Goal: Transaction & Acquisition: Purchase product/service

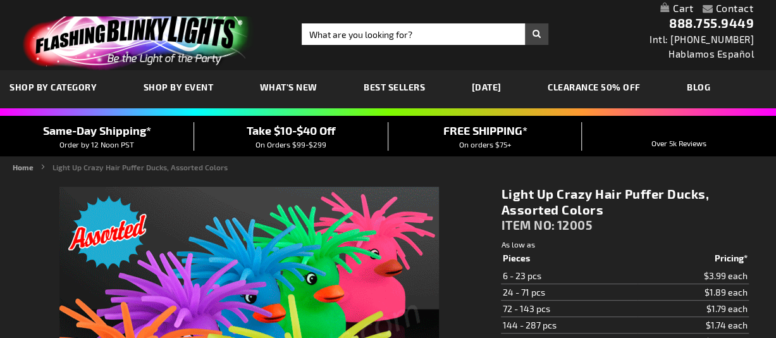
click at [75, 85] on span "SHOP BY CATEGORY" at bounding box center [52, 87] width 87 height 11
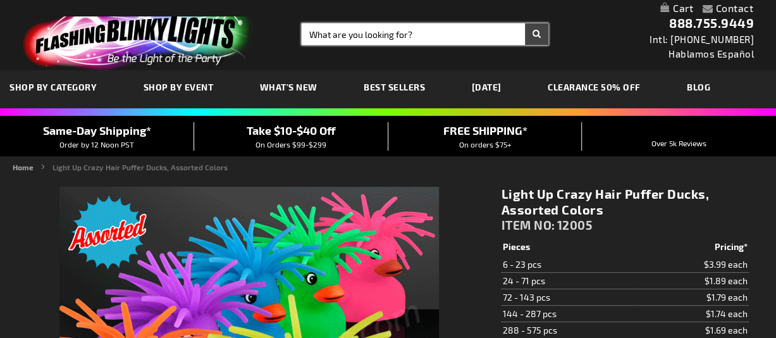
click at [426, 35] on input "Search" at bounding box center [425, 34] width 247 height 22
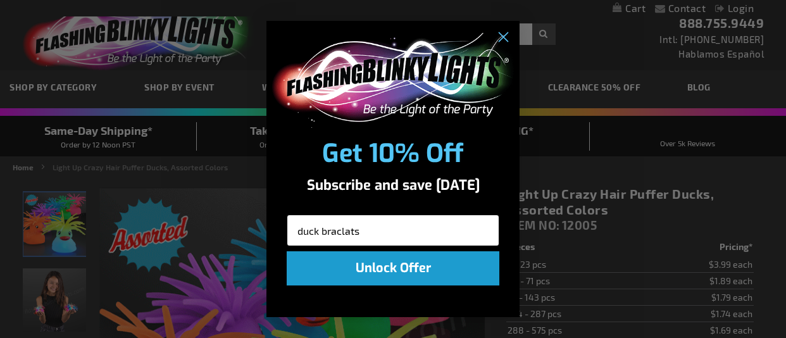
click at [401, 225] on input "duck braclats" at bounding box center [393, 230] width 213 height 32
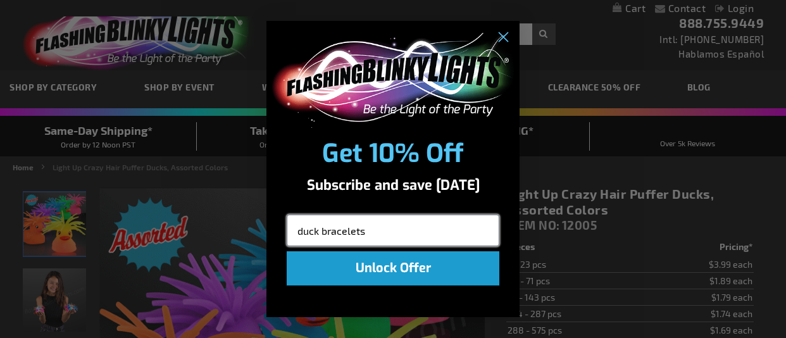
type input "duck bracelets"
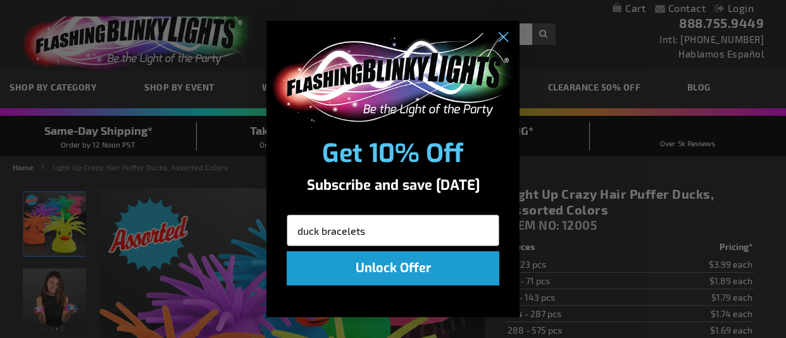
click at [417, 265] on button "Unlock Offer" at bounding box center [393, 268] width 213 height 34
click at [500, 30] on circle "Close dialog" at bounding box center [502, 37] width 21 height 21
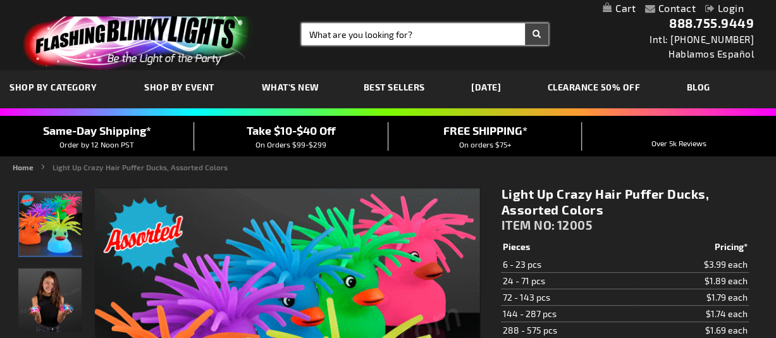
click at [433, 34] on input "Search" at bounding box center [425, 34] width 247 height 22
type input "cruises"
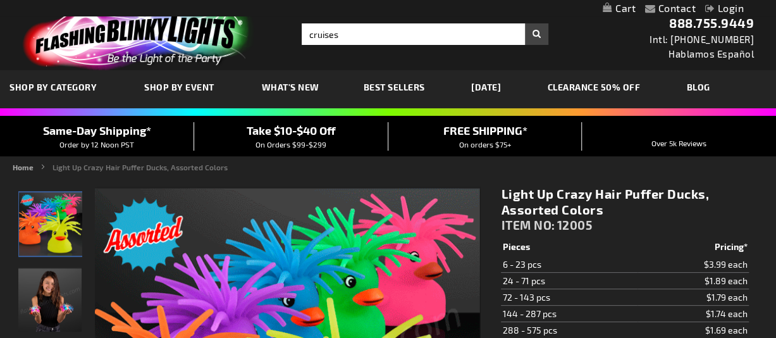
click at [535, 31] on button "Search" at bounding box center [536, 34] width 23 height 22
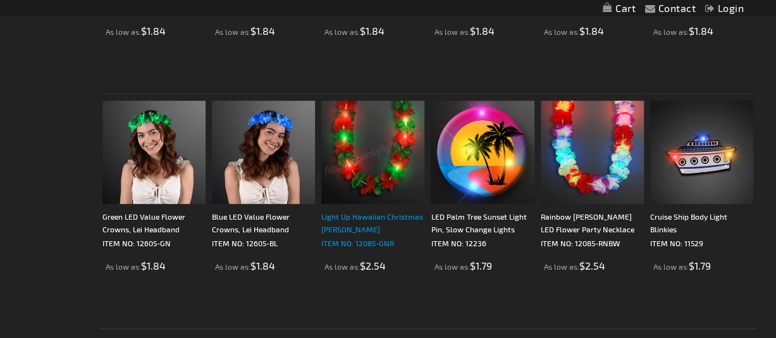
scroll to position [443, 0]
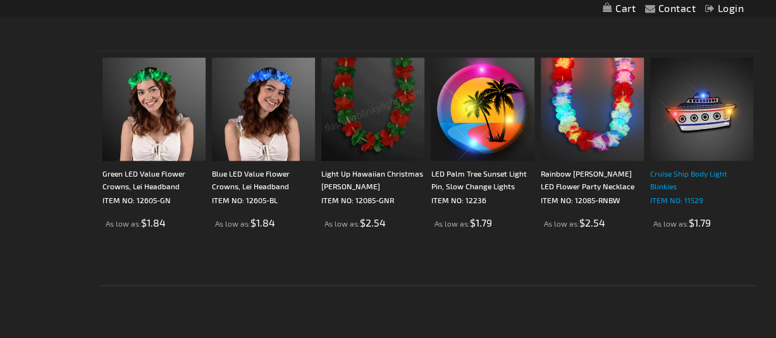
click at [673, 185] on div "Cruise Ship Body Light Blinkies" at bounding box center [701, 179] width 103 height 25
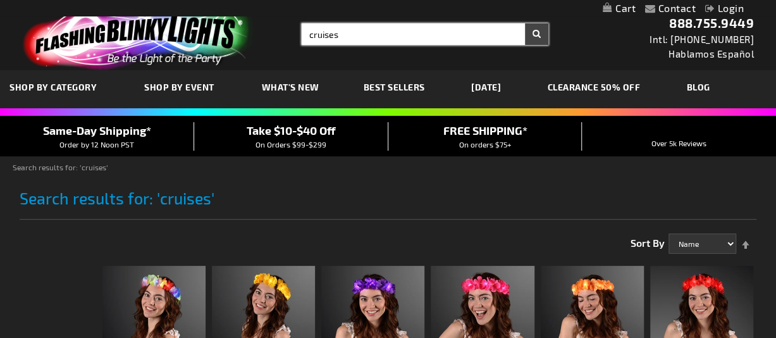
click at [350, 31] on input "cruises" at bounding box center [425, 34] width 247 height 22
type input "cruises bracelets"
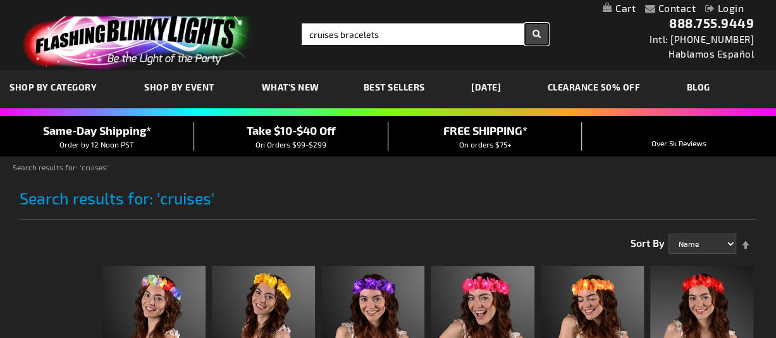
click at [536, 32] on button "Search" at bounding box center [536, 34] width 23 height 22
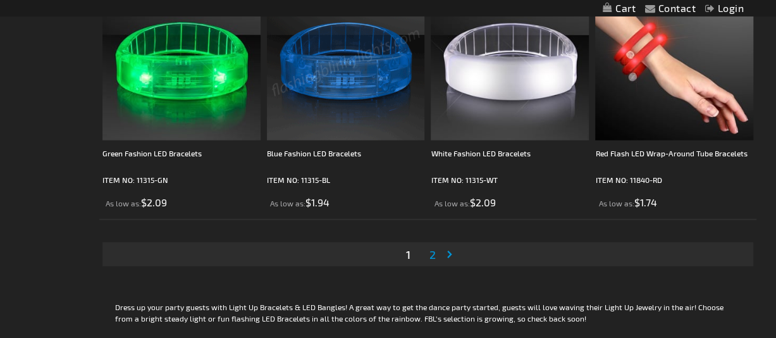
scroll to position [3479, 0]
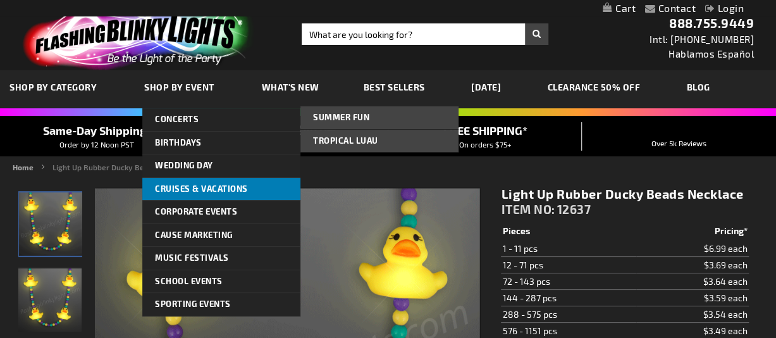
click at [176, 190] on span "Cruises & Vacations" at bounding box center [201, 188] width 93 height 10
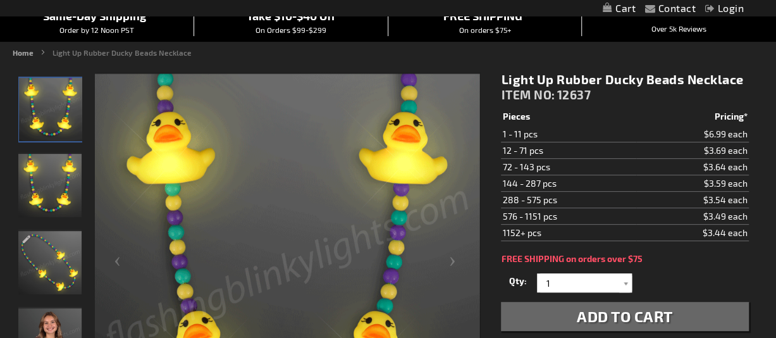
scroll to position [127, 0]
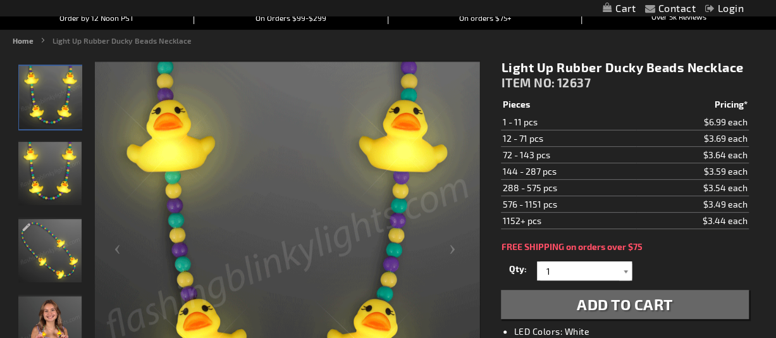
click at [624, 268] on div at bounding box center [625, 270] width 13 height 19
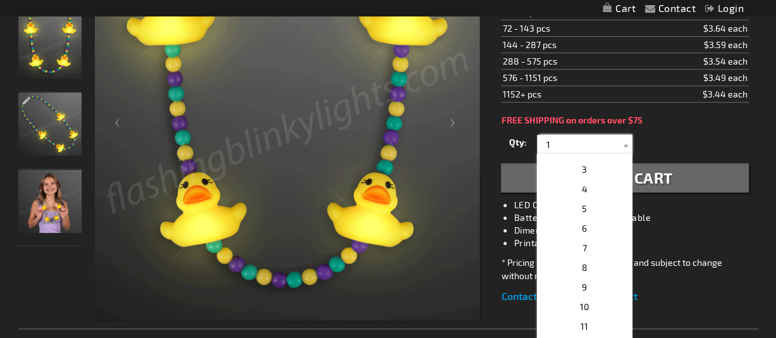
scroll to position [0, 0]
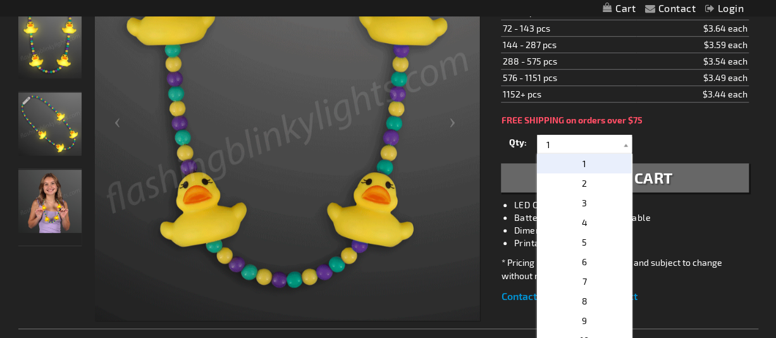
click at [669, 133] on div "Qty 1 2 3 4 5 6 7 8 9 10 11 12 24 36 48 60 72 84 96 108 120 132 144 156 168" at bounding box center [624, 144] width 247 height 25
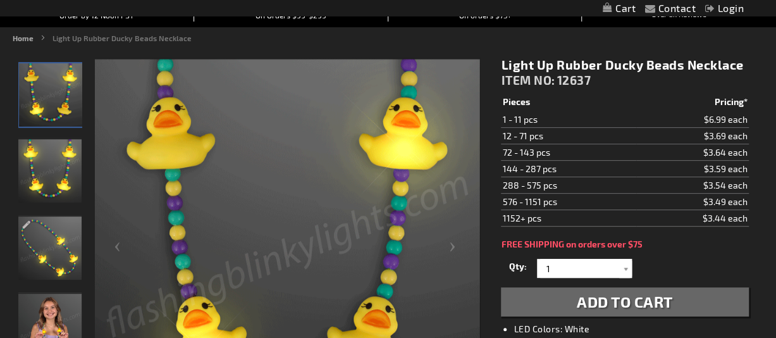
scroll to position [127, 0]
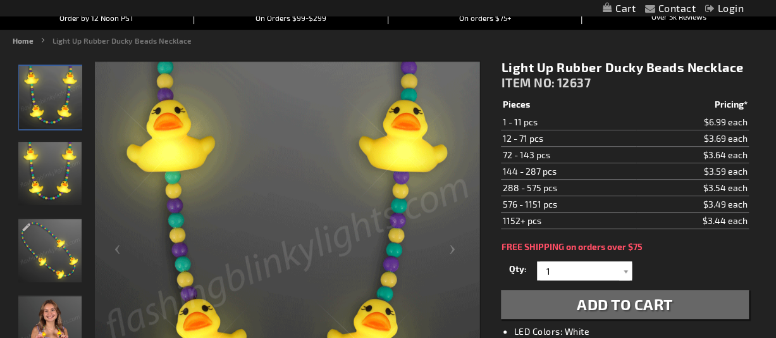
click at [53, 315] on img "Girl wearing Light Up Rubber Ducky Beads Necklace" at bounding box center [49, 327] width 63 height 63
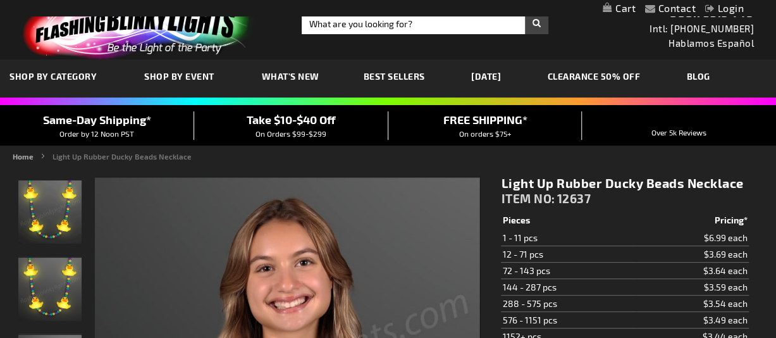
scroll to position [0, 0]
